Goal: Information Seeking & Learning: Learn about a topic

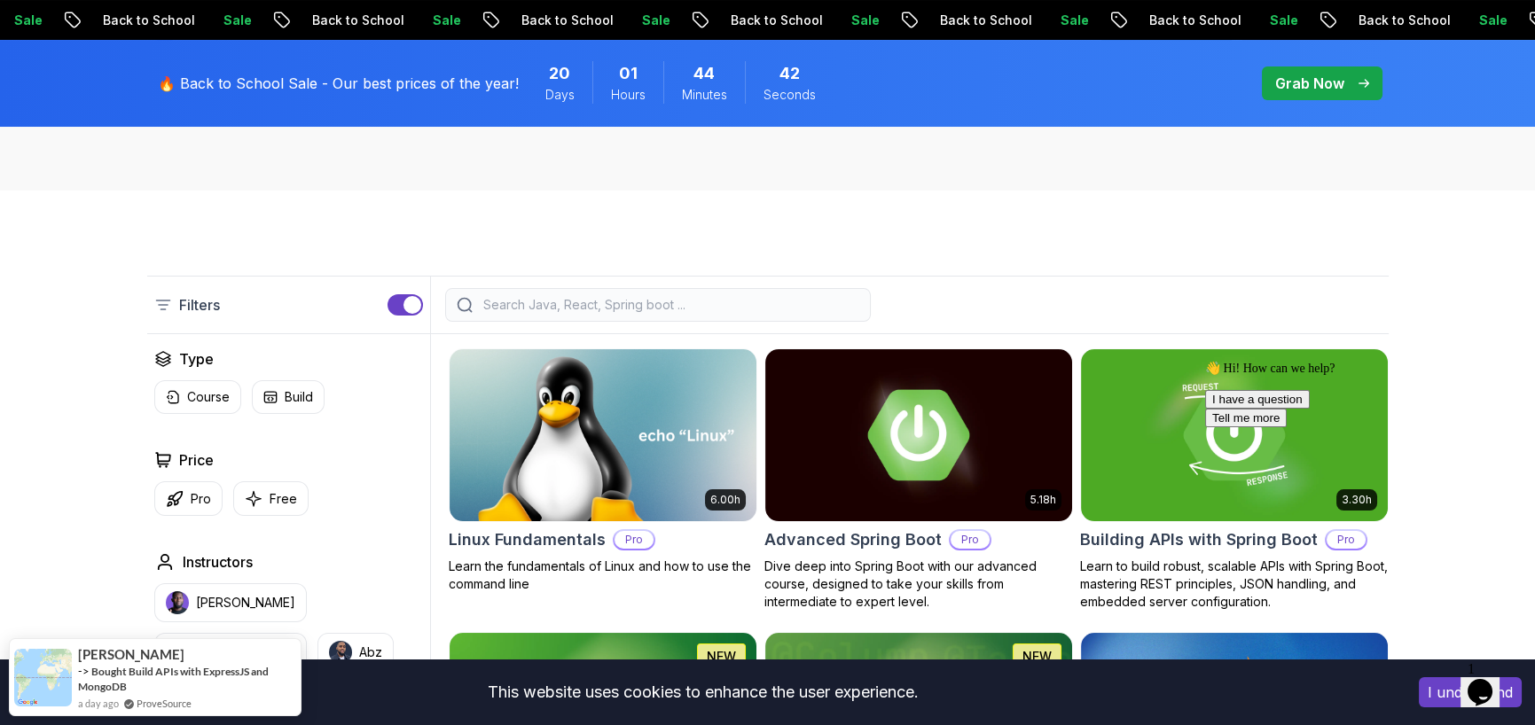
scroll to position [266, 0]
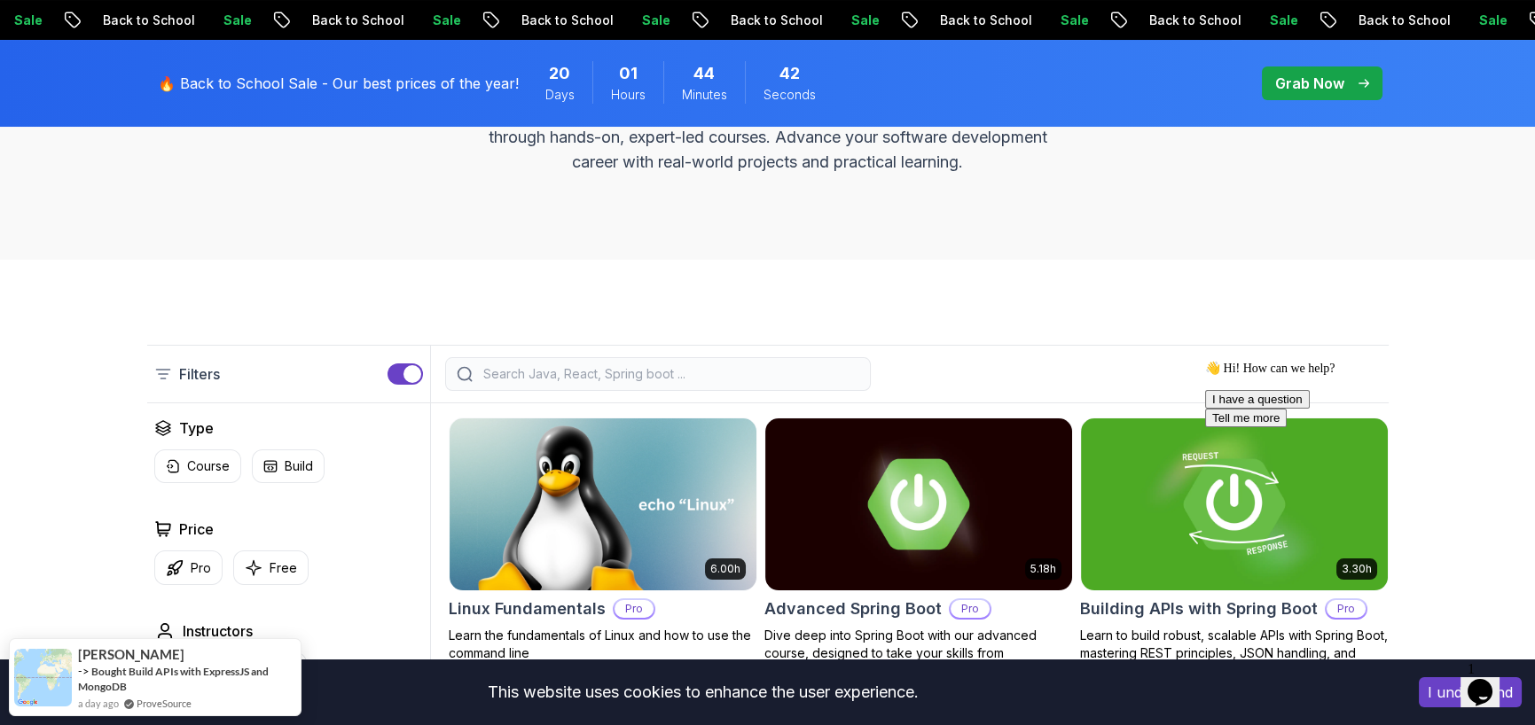
click at [600, 379] on input "search" at bounding box center [670, 374] width 380 height 18
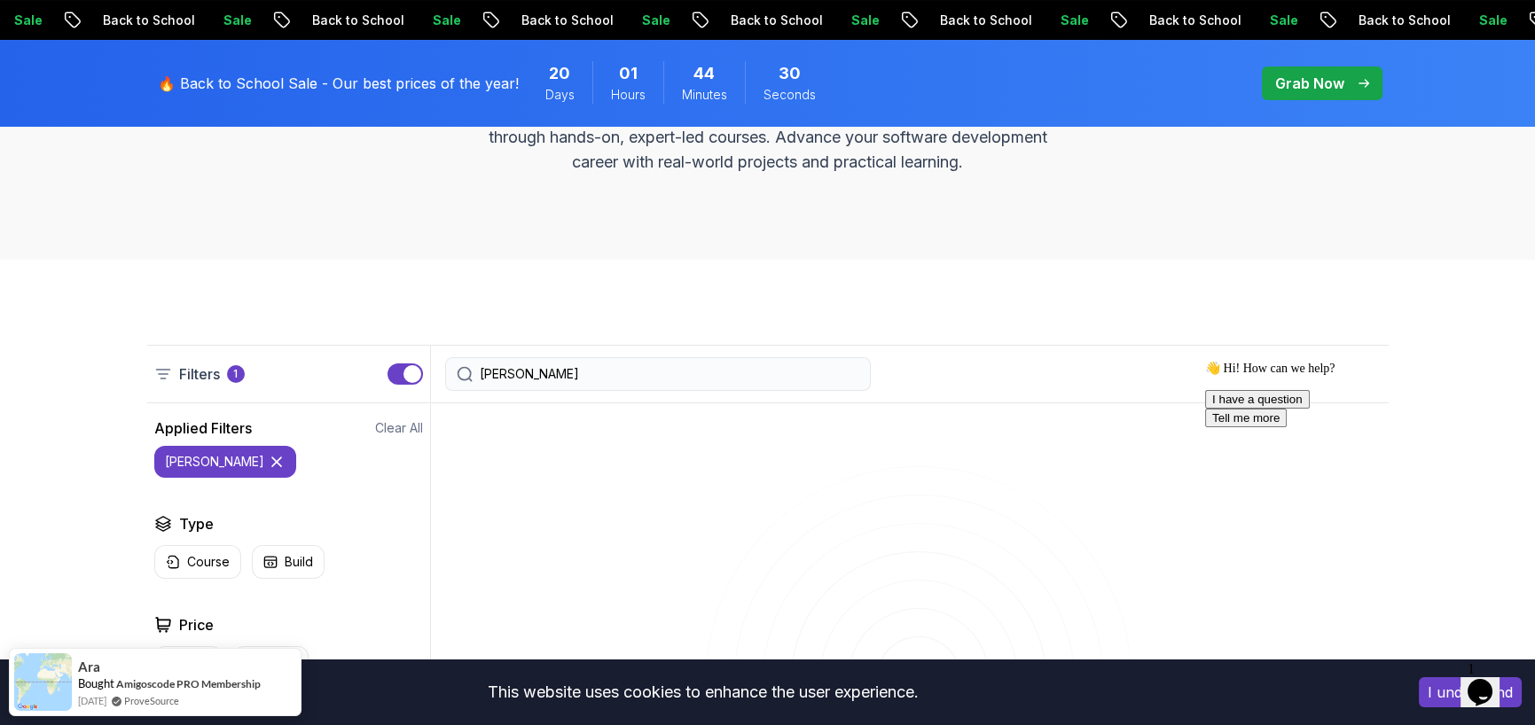
click at [556, 364] on div "[PERSON_NAME]" at bounding box center [658, 374] width 426 height 34
click at [560, 372] on input "[PERSON_NAME]" at bounding box center [670, 374] width 380 height 18
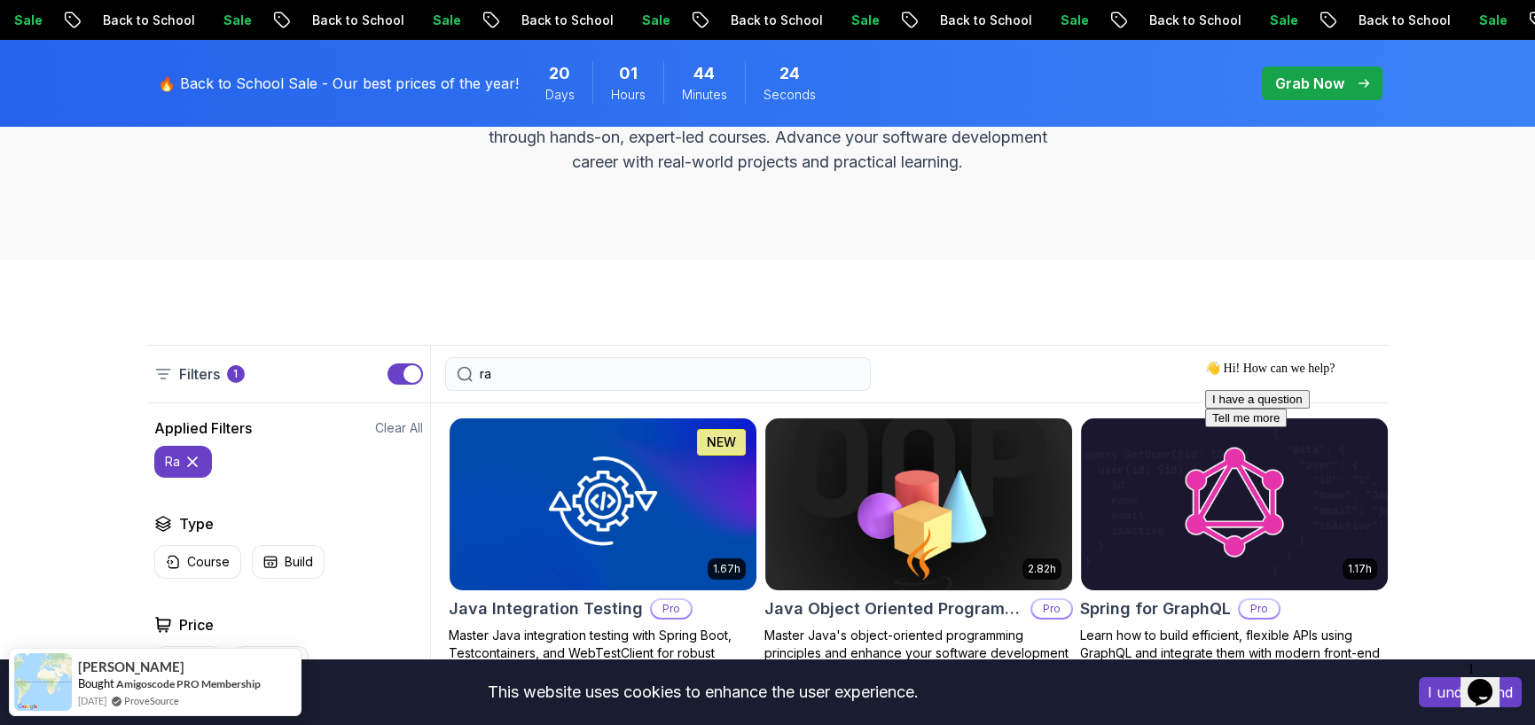
type input "r"
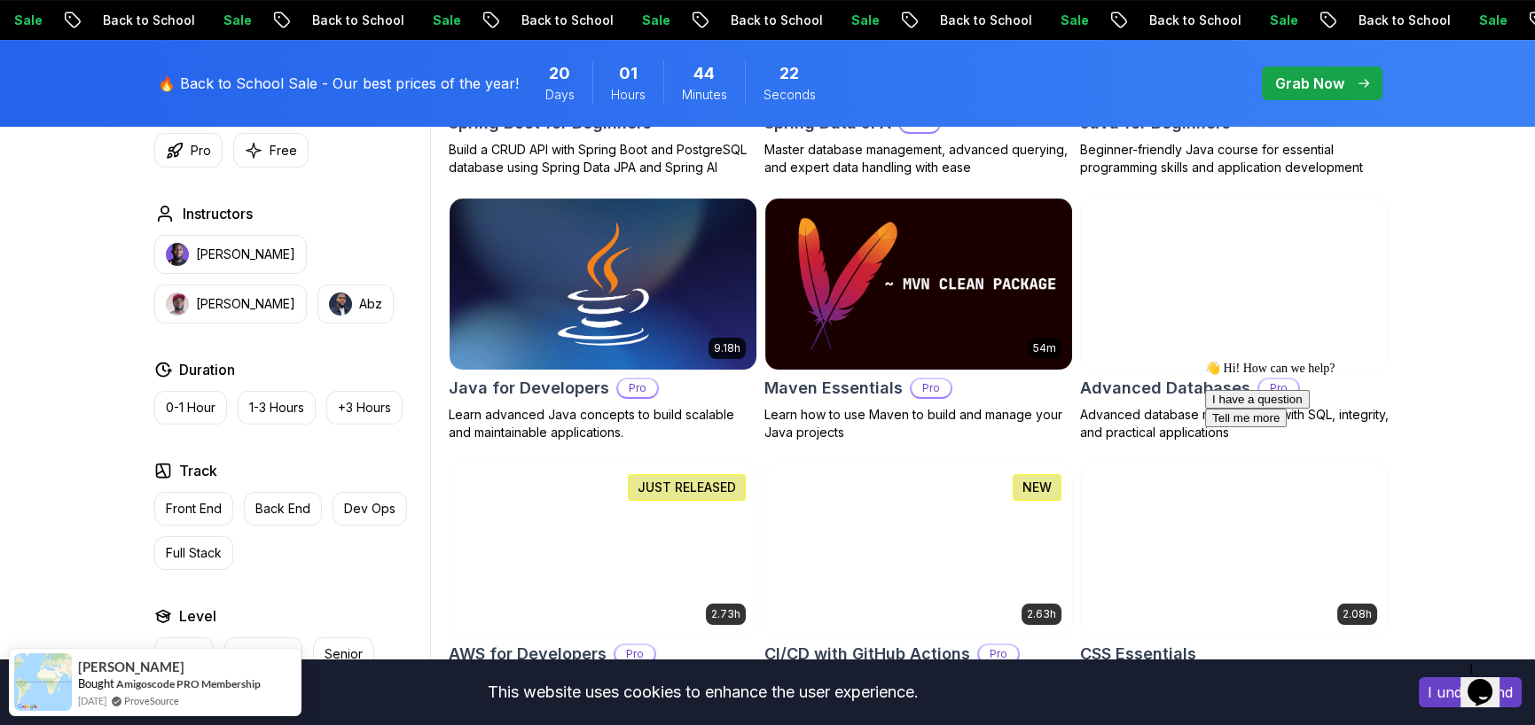
scroll to position [976, 0]
